Goal: Task Accomplishment & Management: Manage account settings

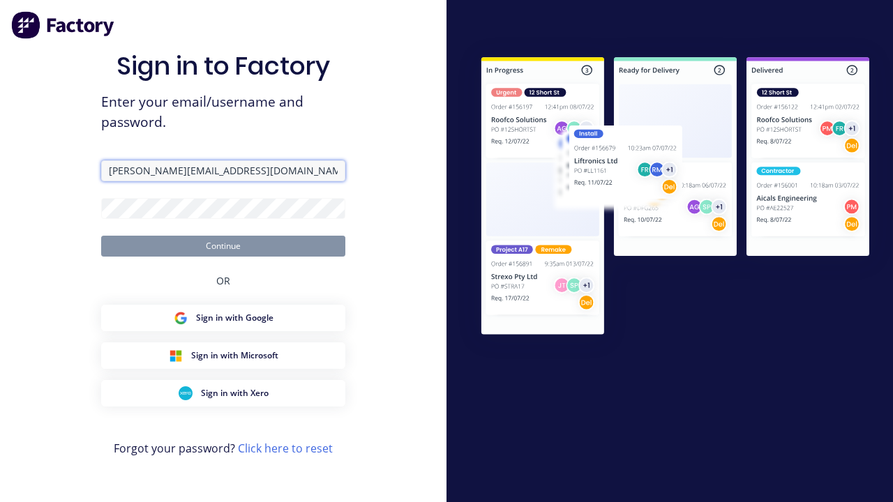
type input "[PERSON_NAME][EMAIL_ADDRESS][DOMAIN_NAME]"
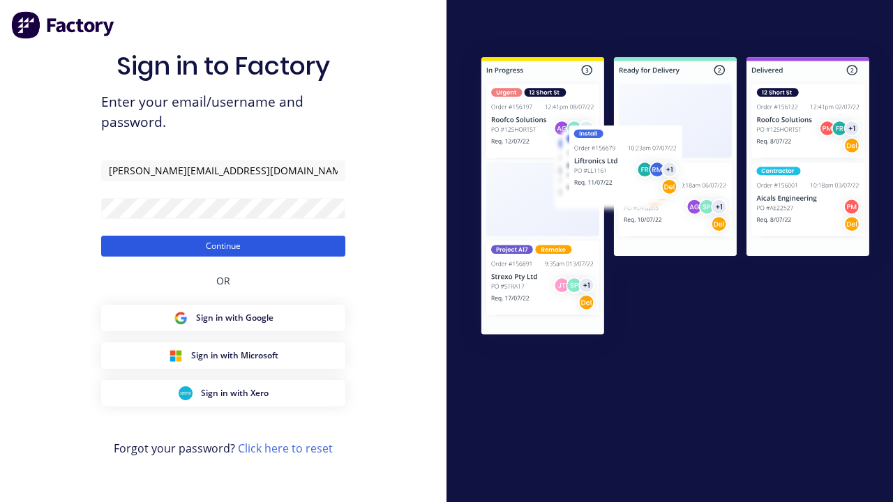
click at [223, 246] on button "Continue" at bounding box center [223, 246] width 244 height 21
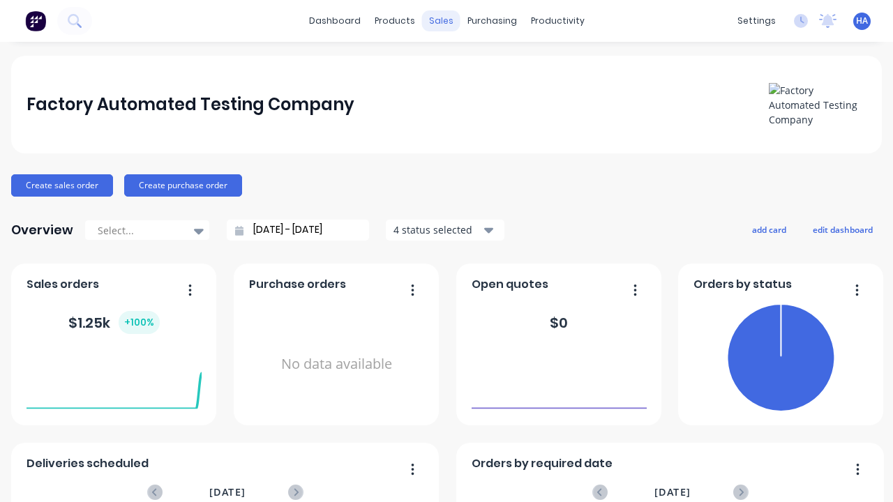
click at [441, 21] on div "sales" at bounding box center [441, 20] width 38 height 21
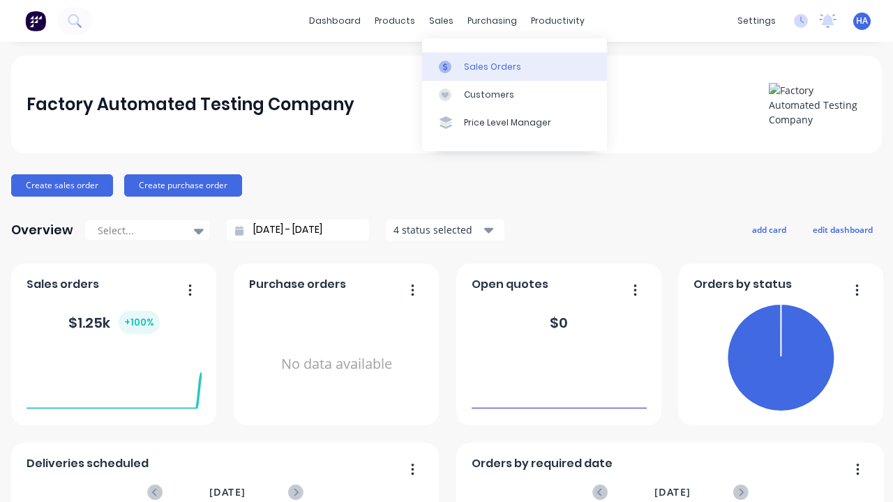
click at [514, 66] on div "Sales Orders" at bounding box center [492, 67] width 57 height 13
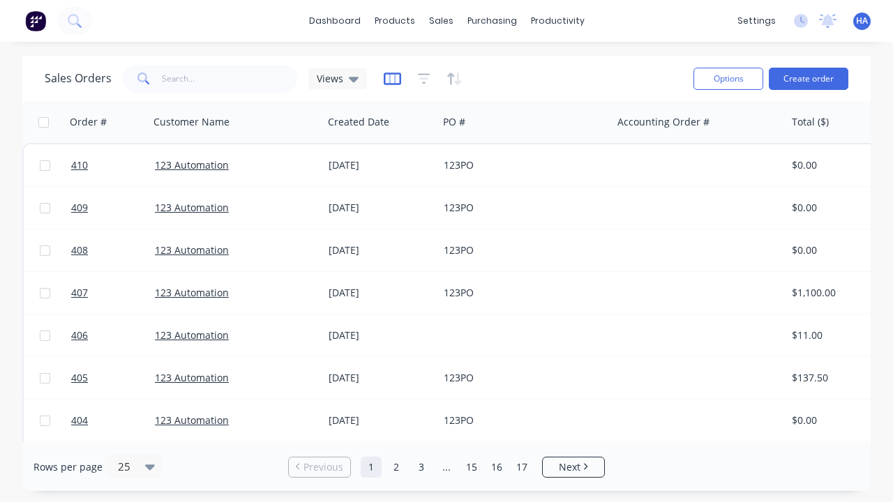
click at [392, 78] on icon "button" at bounding box center [392, 79] width 17 height 14
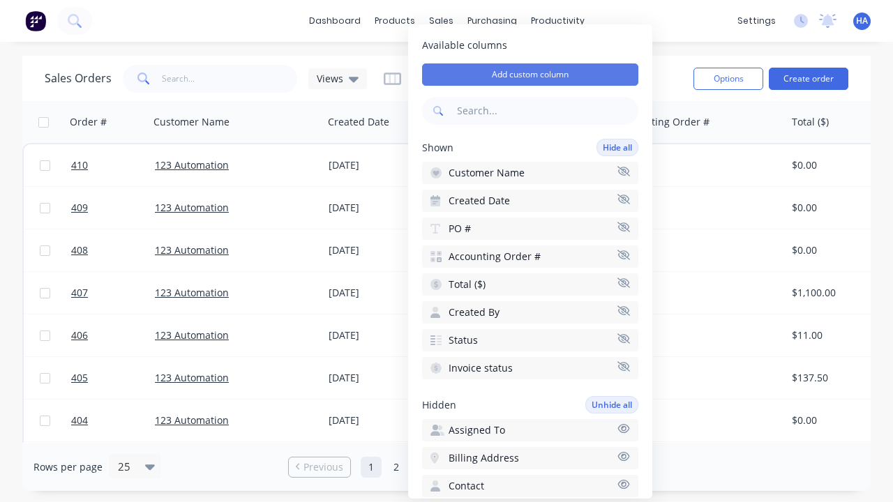
click at [530, 75] on button "Add custom column" at bounding box center [530, 74] width 216 height 22
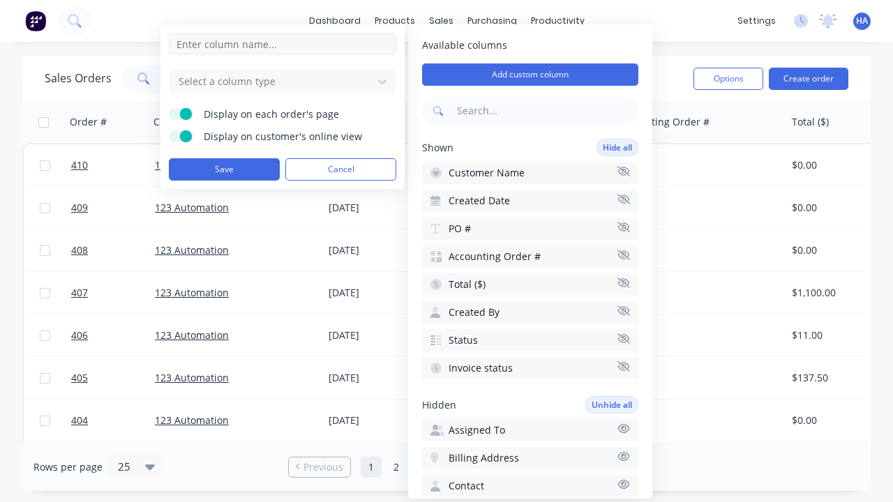
click at [283, 44] on input at bounding box center [282, 43] width 227 height 21
type input "New Custom Checkbox Column"
click at [271, 81] on div at bounding box center [271, 81] width 188 height 17
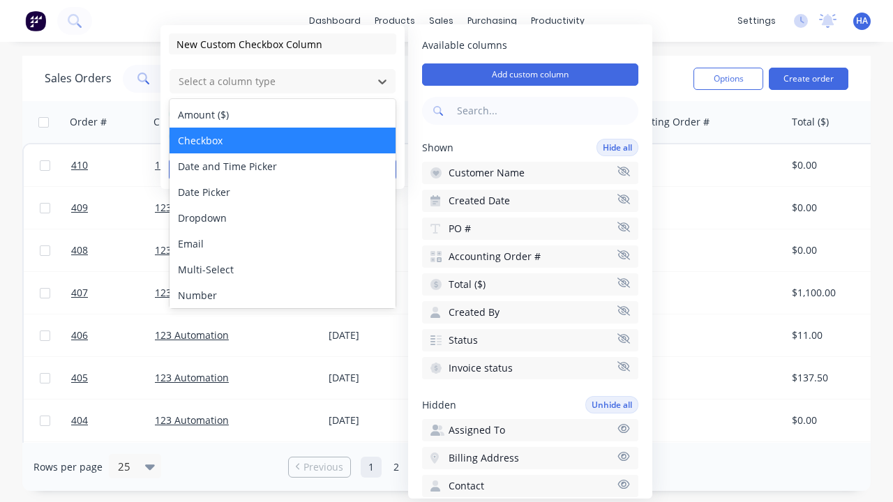
click at [283, 140] on div "Checkbox" at bounding box center [283, 141] width 226 height 26
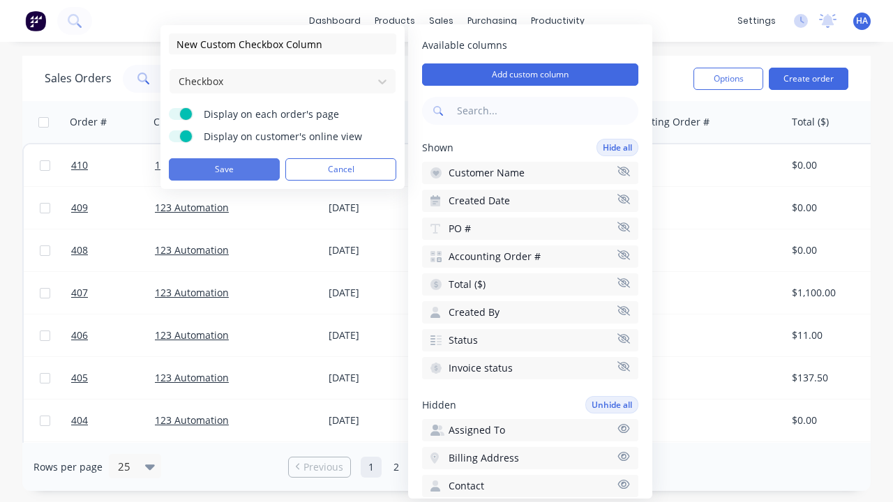
click at [224, 170] on button "Save" at bounding box center [224, 169] width 111 height 22
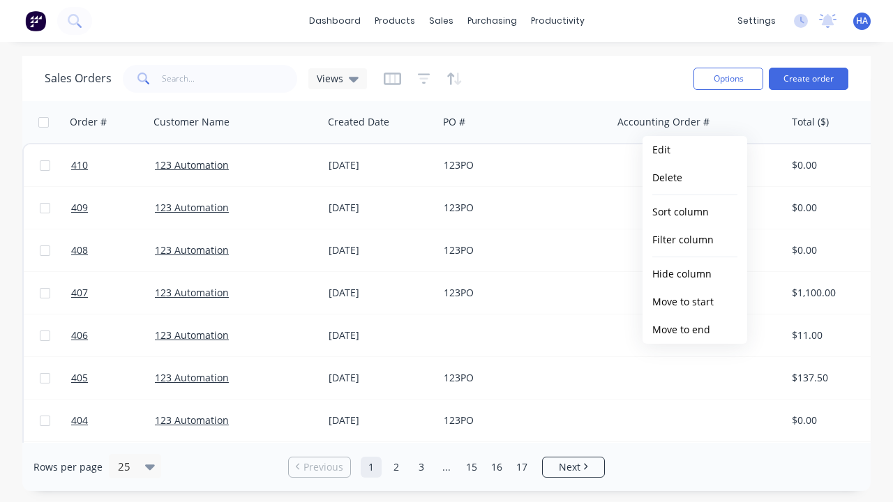
scroll to position [0, 690]
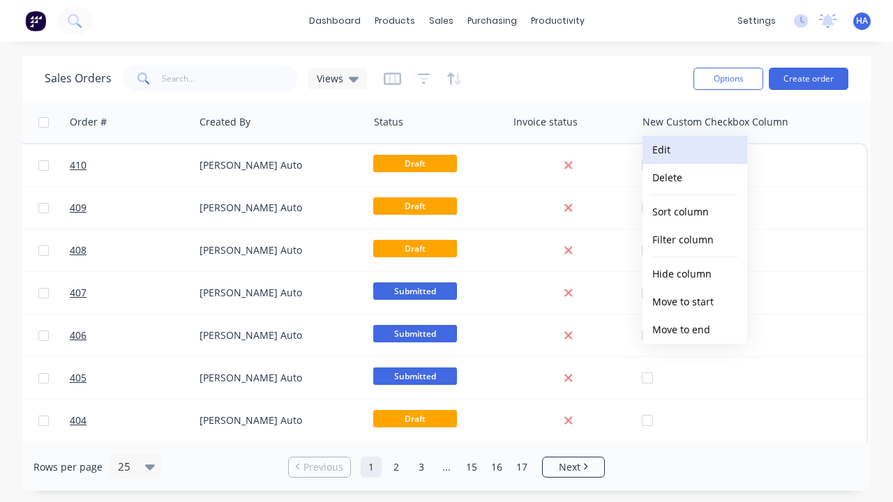
click at [695, 150] on button "Edit" at bounding box center [695, 150] width 105 height 28
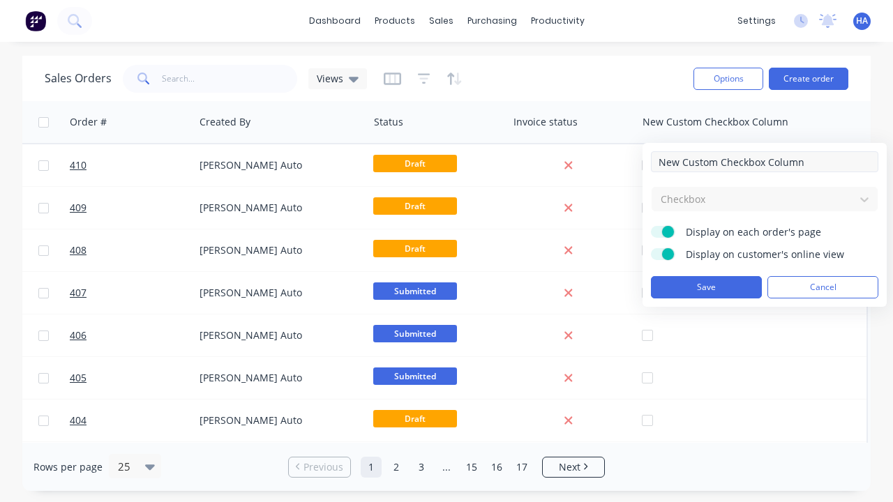
click at [765, 162] on input "New Custom Checkbox Column" at bounding box center [764, 161] width 227 height 21
type input "New Custom Checkbox Column - Updated"
click at [706, 287] on button "Save" at bounding box center [706, 287] width 111 height 22
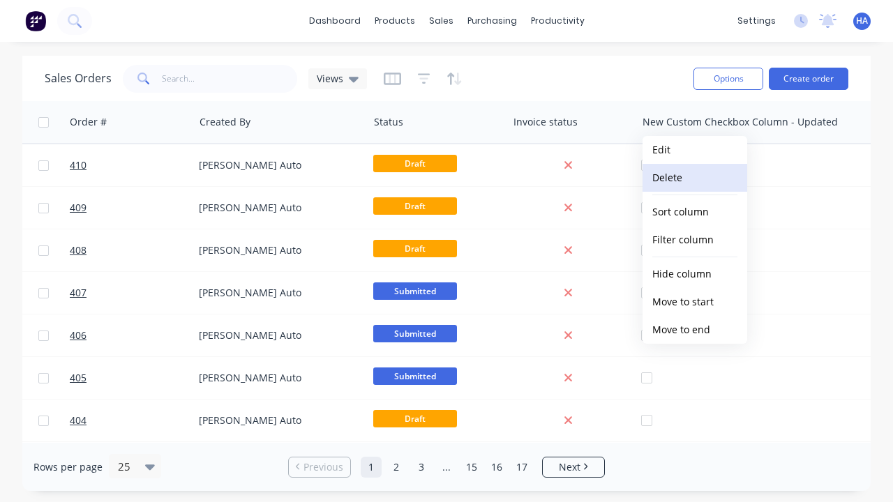
click at [695, 178] on button "Delete" at bounding box center [695, 178] width 105 height 28
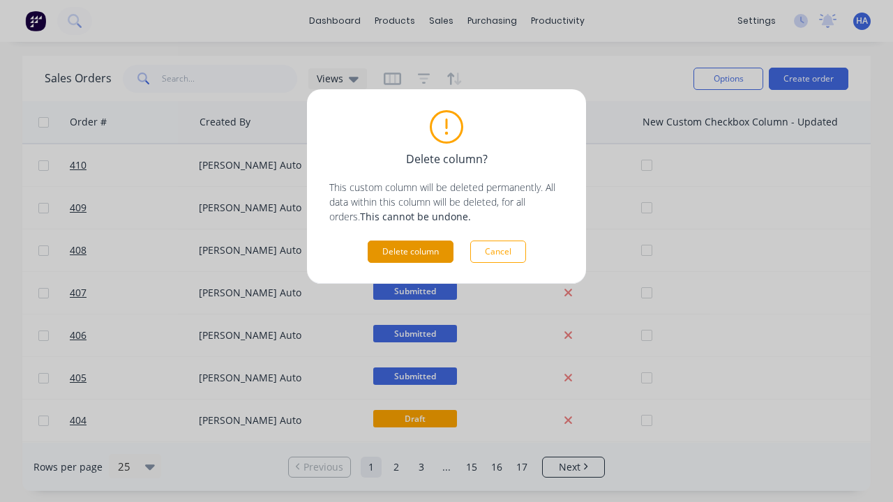
click at [410, 252] on button "Delete column" at bounding box center [411, 252] width 86 height 22
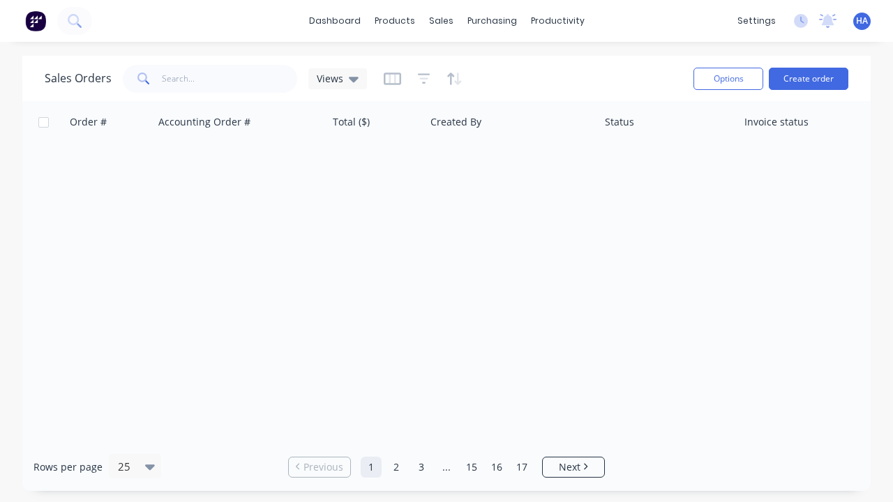
scroll to position [0, 459]
